Goal: Check status: Check status

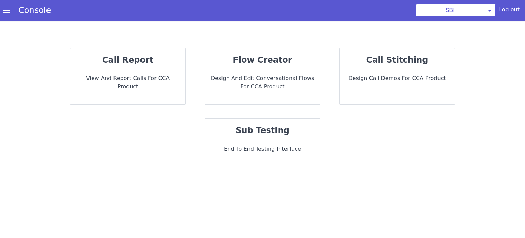
click at [168, 64] on p "call report" at bounding box center [128, 60] width 104 height 12
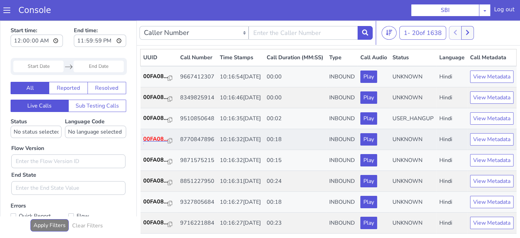
click at [150, 143] on p "00FA08..." at bounding box center [155, 139] width 25 height 8
